Goal: Task Accomplishment & Management: Manage account settings

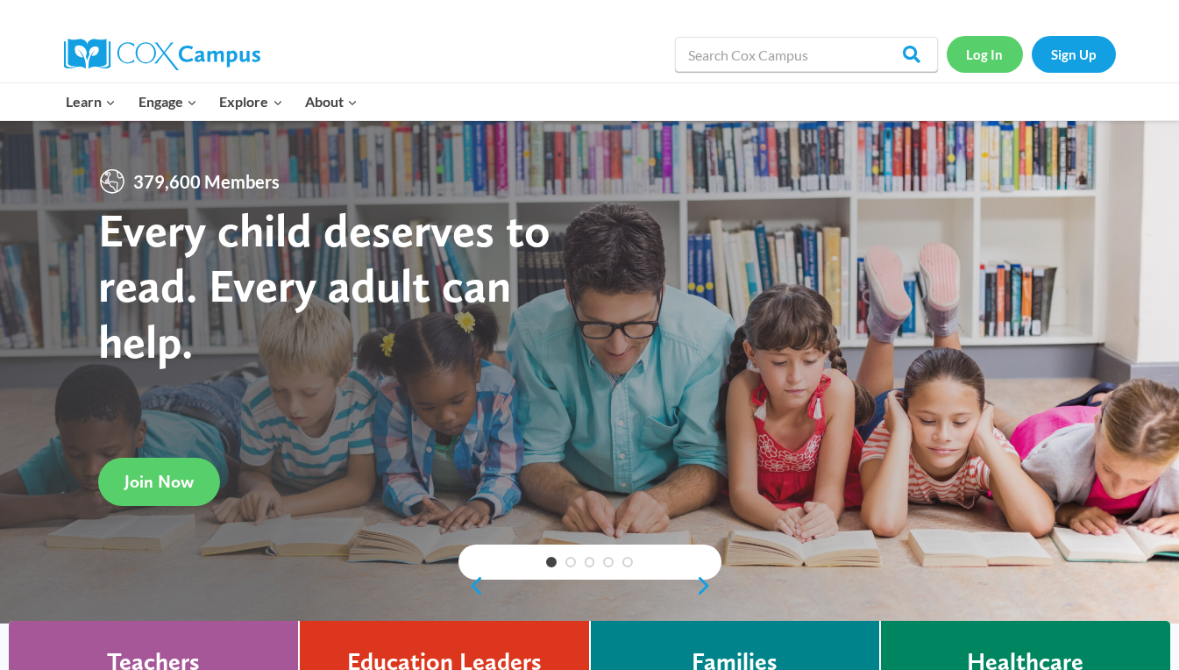
click at [984, 57] on link "Log In" at bounding box center [985, 54] width 76 height 36
click at [974, 57] on link "Log In" at bounding box center [985, 54] width 76 height 36
click at [987, 62] on link "Log In" at bounding box center [985, 54] width 76 height 36
